Goal: Task Accomplishment & Management: Use online tool/utility

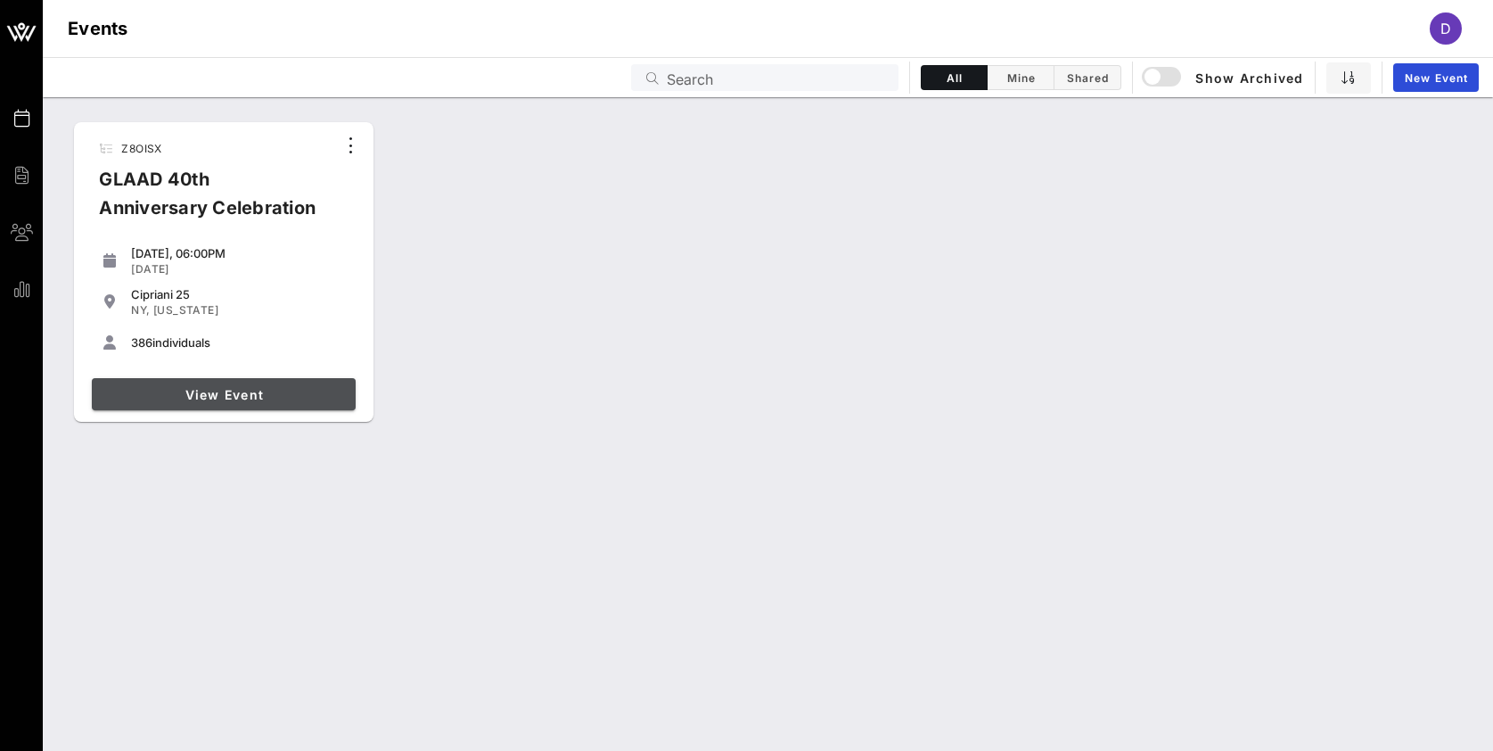
click at [218, 405] on link "View Event" at bounding box center [224, 394] width 264 height 32
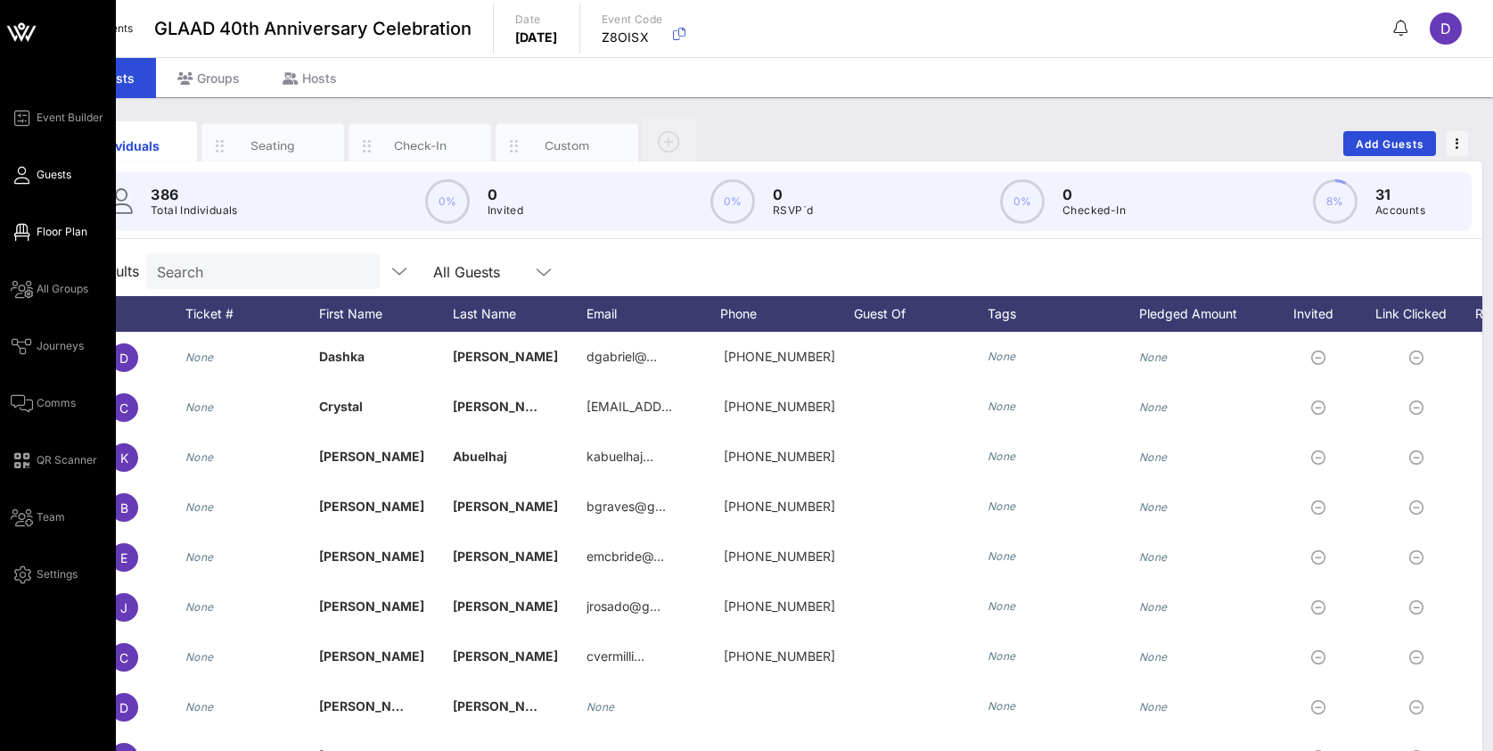
click at [34, 237] on link "Floor Plan" at bounding box center [49, 231] width 77 height 21
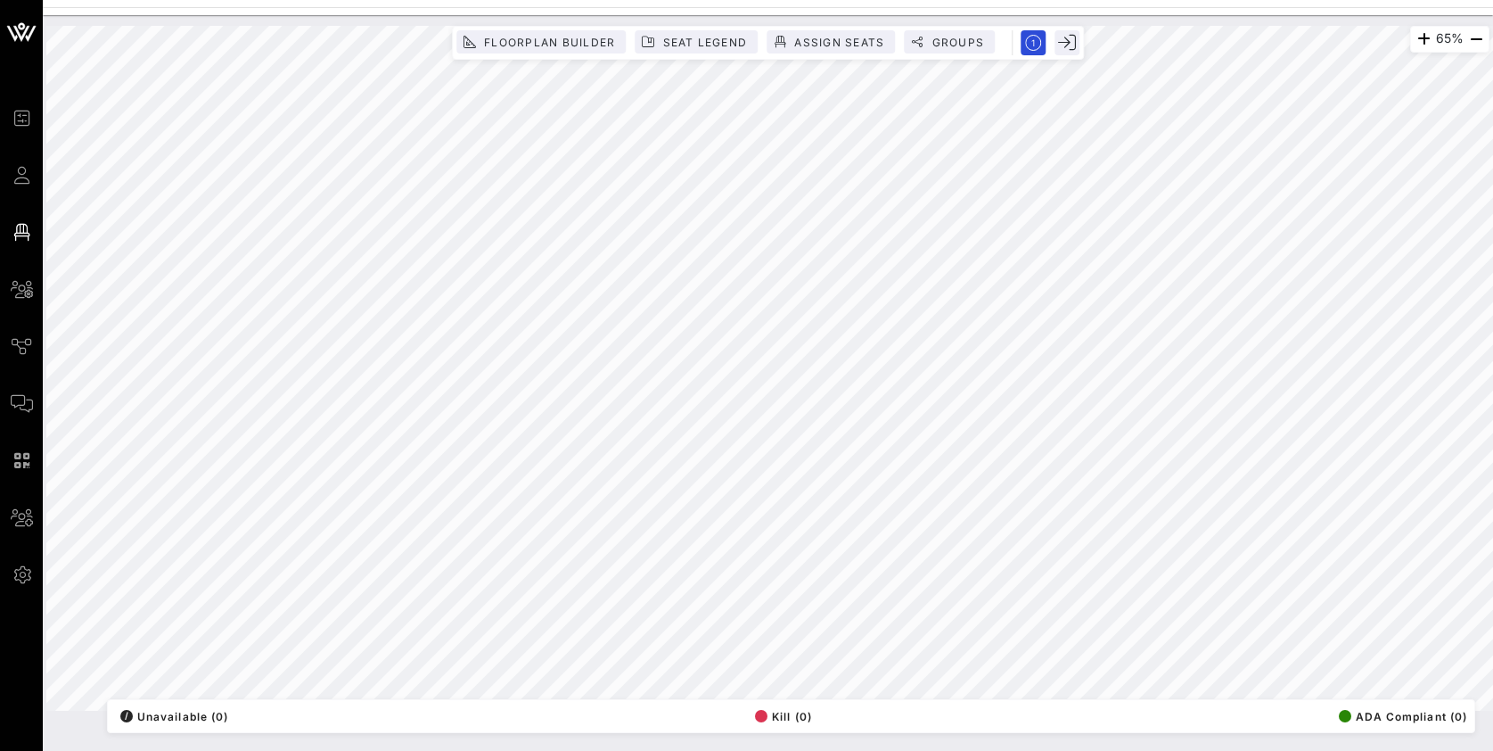
click at [988, 711] on div "65% Floorplan Builder Seat Legend Assign Seats Groups Exit All Reserved Shared …" at bounding box center [767, 368] width 1443 height 685
